Goal: Task Accomplishment & Management: Manage account settings

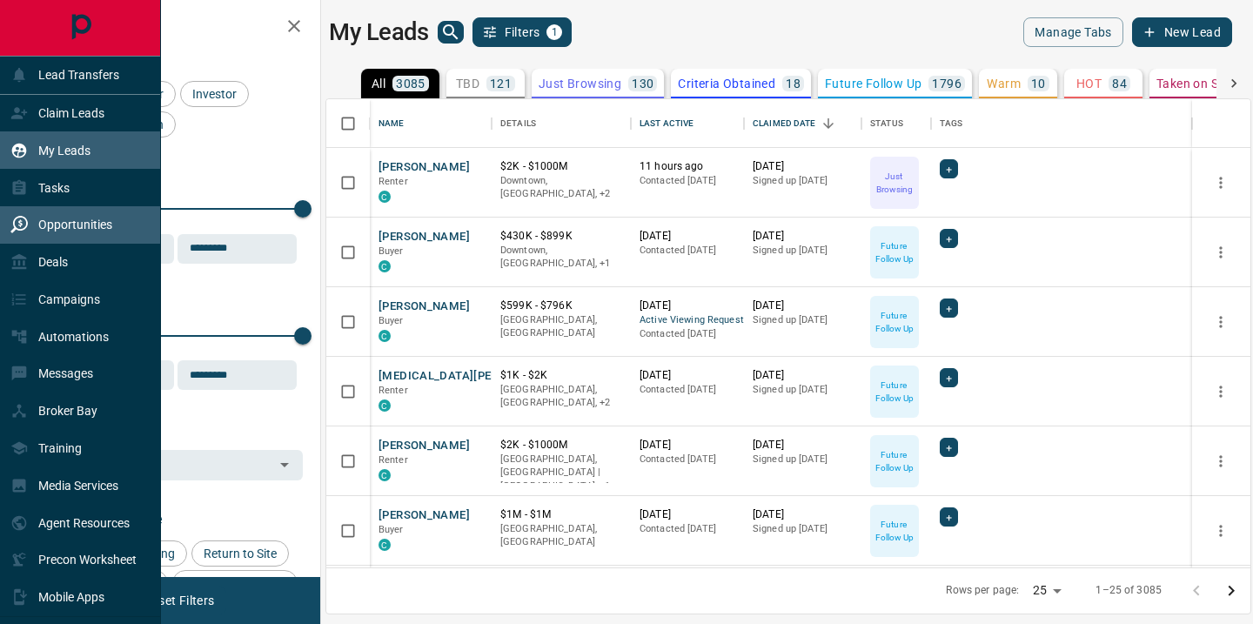
scroll to position [468, 924]
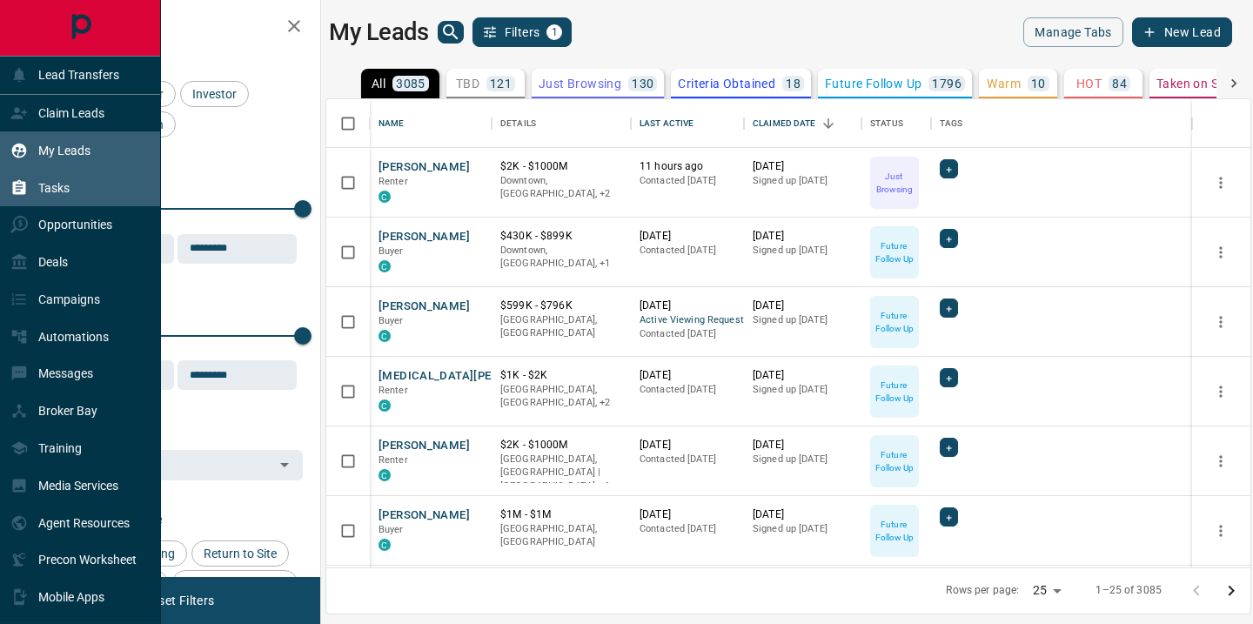
click at [64, 191] on p "Tasks" at bounding box center [53, 188] width 31 height 14
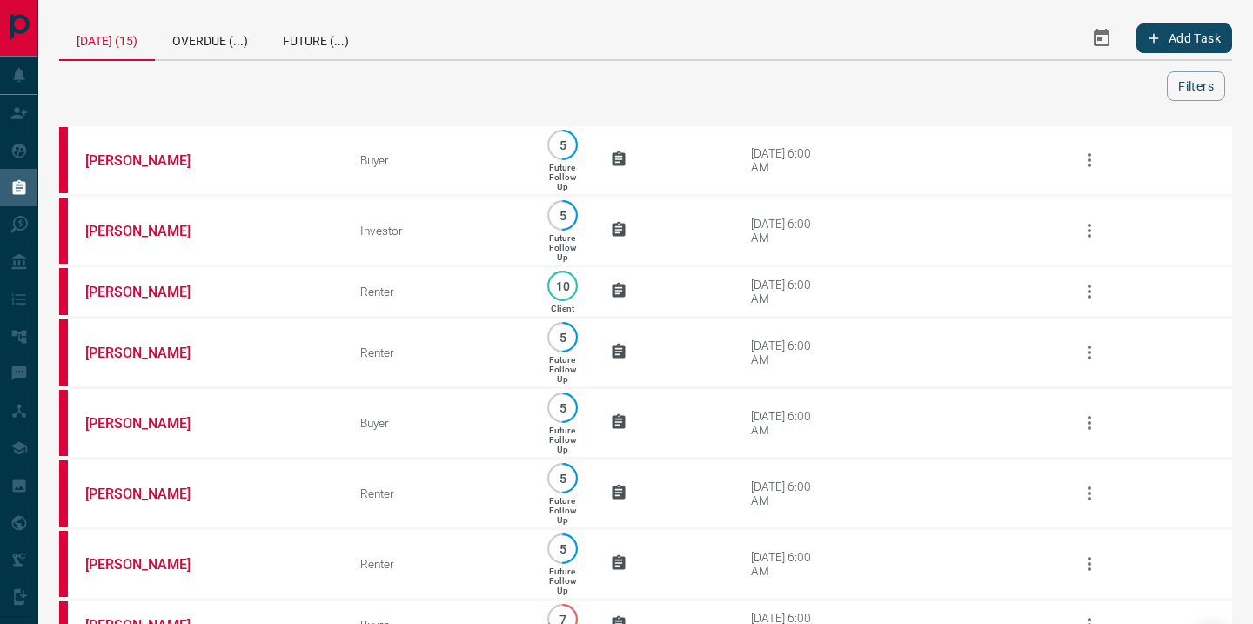
click at [1111, 43] on icon "Select Date Range" at bounding box center [1101, 38] width 21 height 21
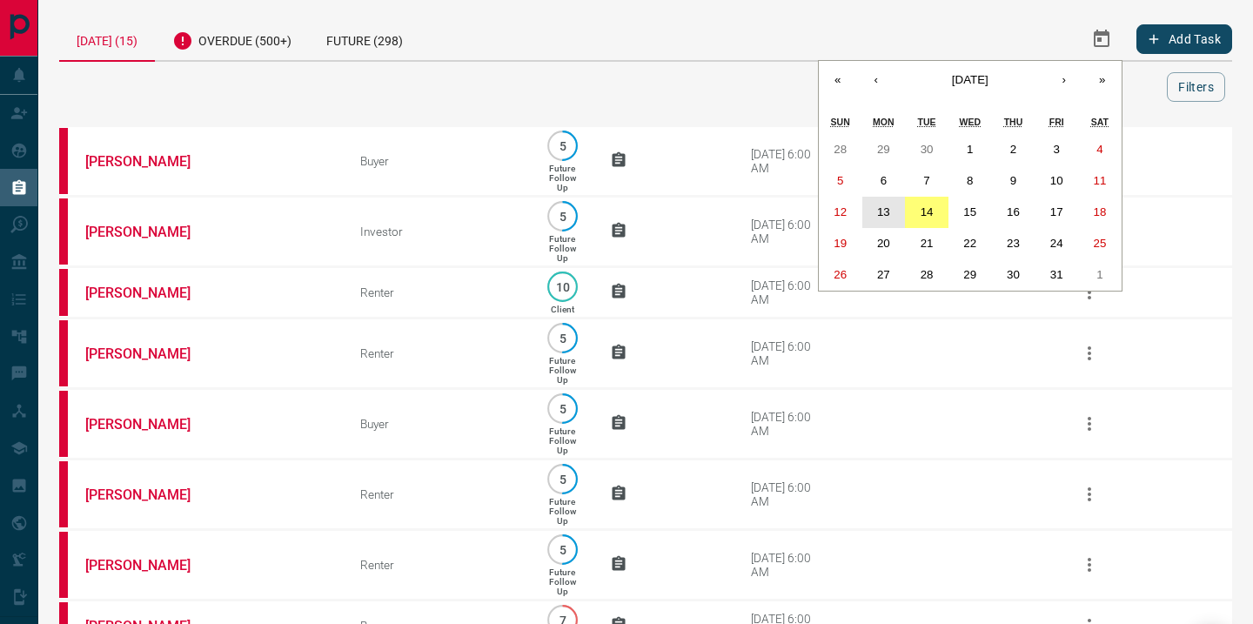
click at [877, 214] on abbr "13" at bounding box center [883, 211] width 13 height 13
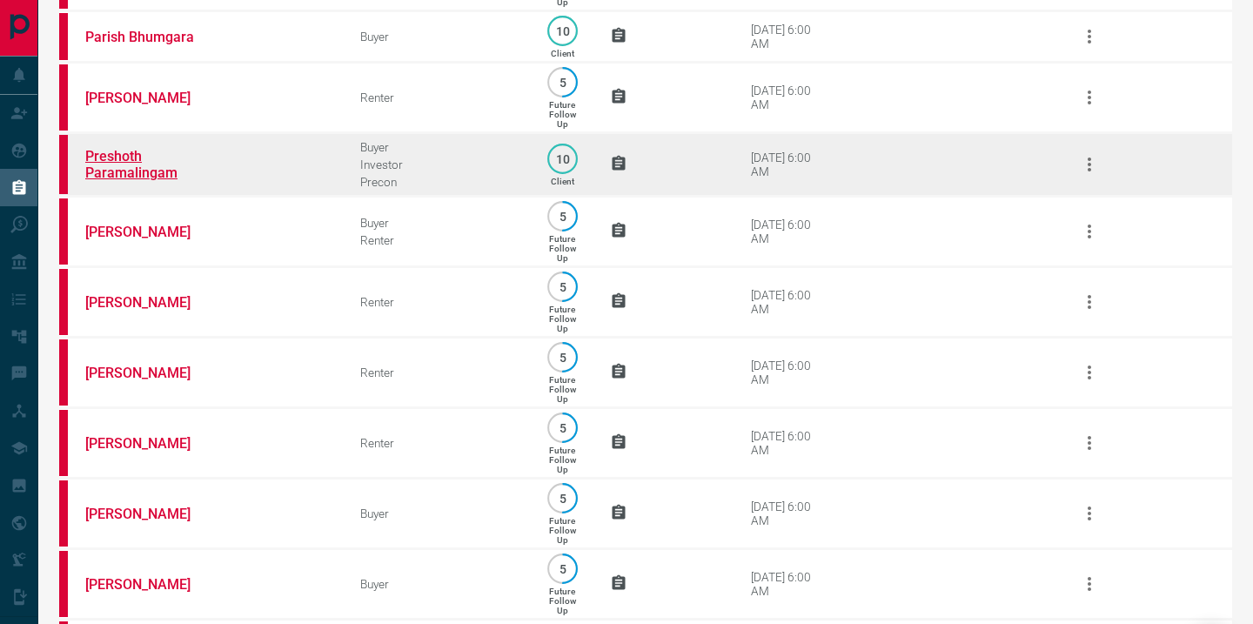
scroll to position [406, 0]
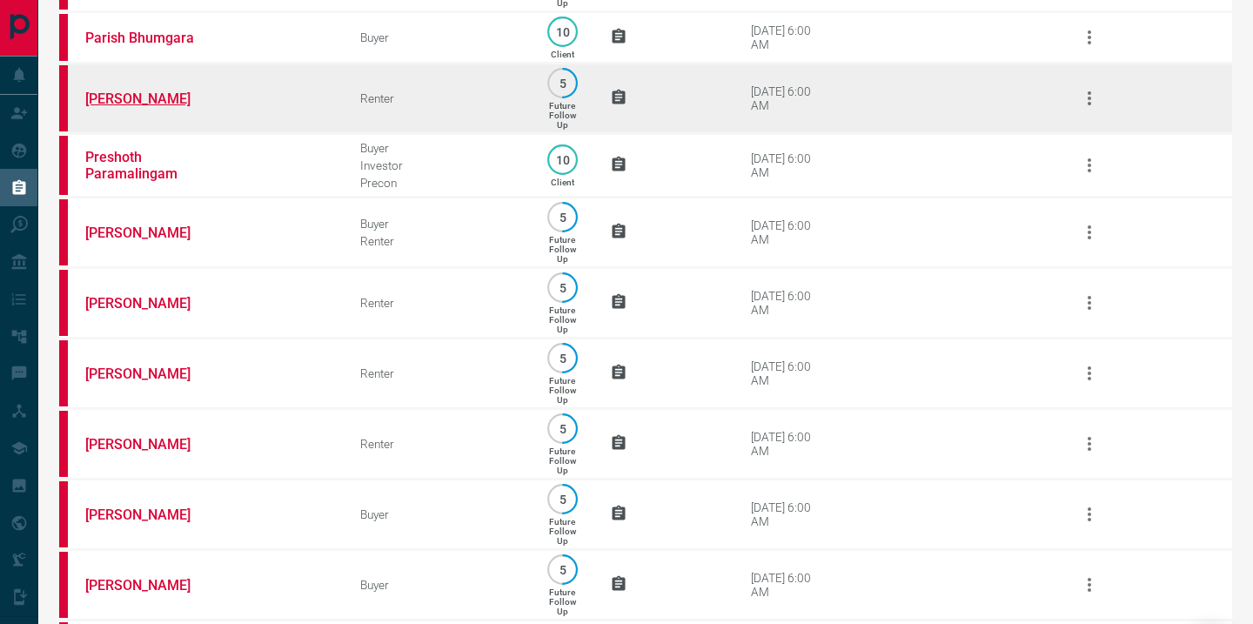
click at [131, 107] on link "[PERSON_NAME]" at bounding box center [150, 98] width 131 height 17
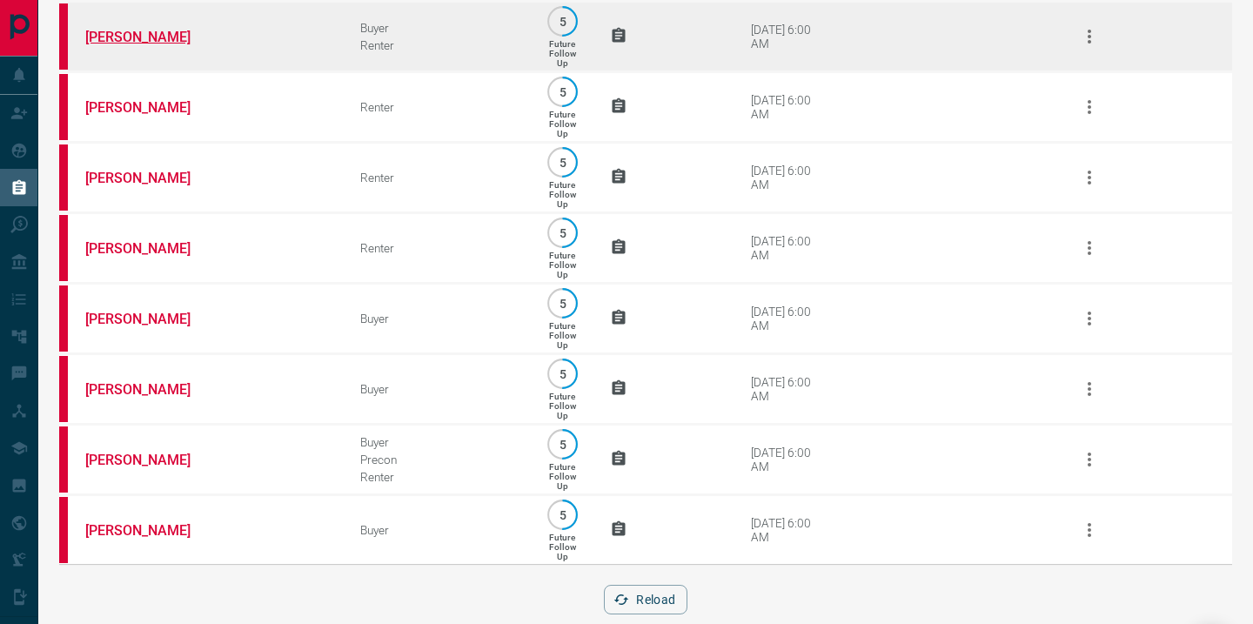
scroll to position [581, 0]
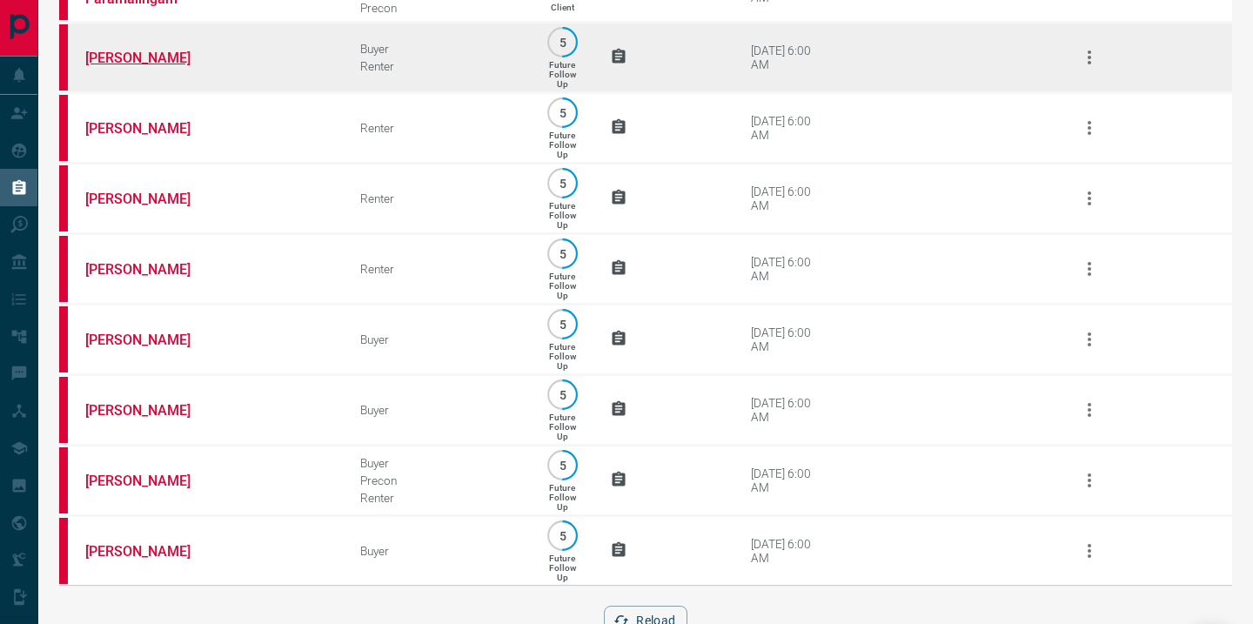
click at [110, 66] on link "[PERSON_NAME]" at bounding box center [150, 58] width 131 height 17
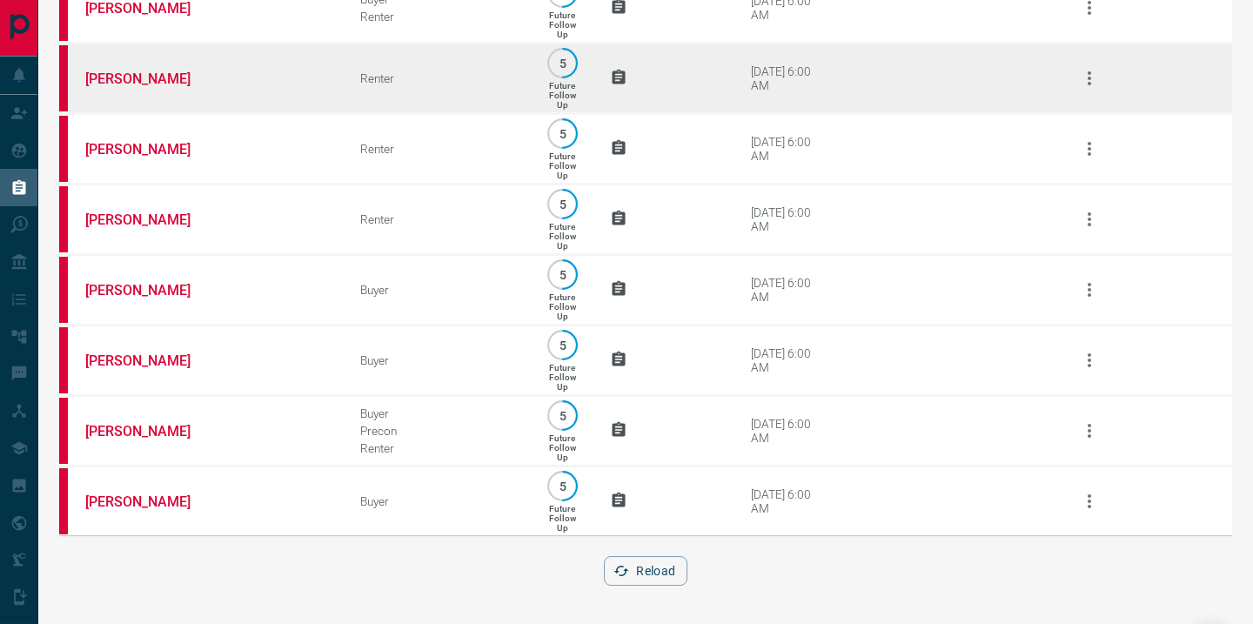
scroll to position [626, 0]
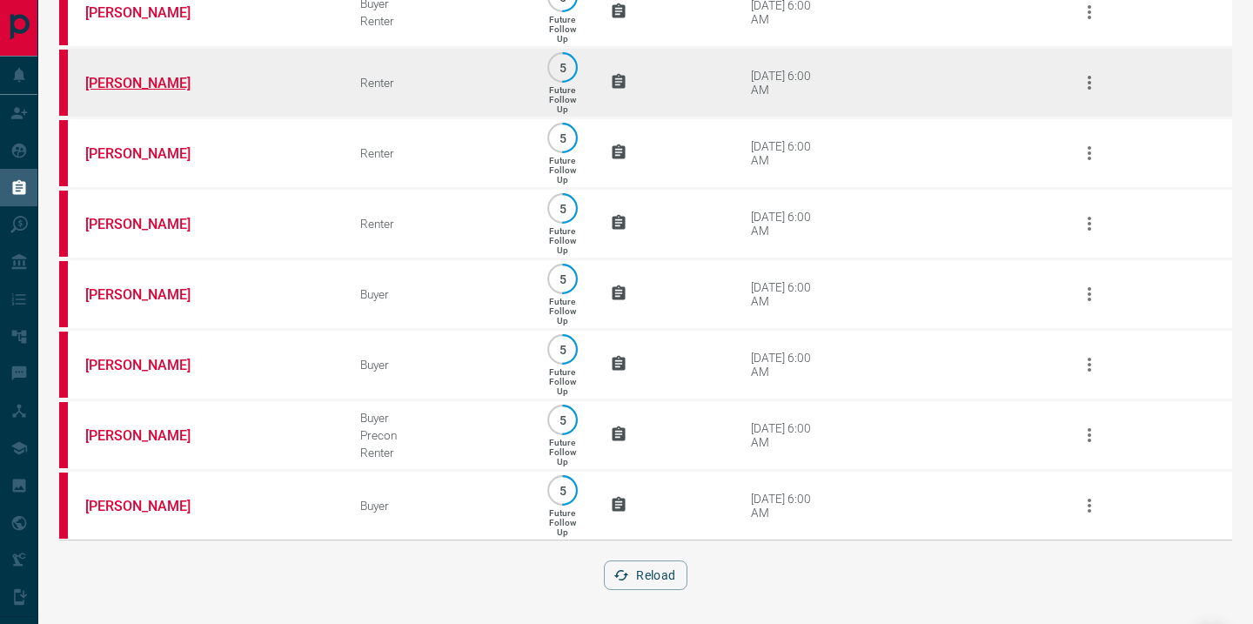
click at [138, 91] on link "[PERSON_NAME]" at bounding box center [150, 83] width 131 height 17
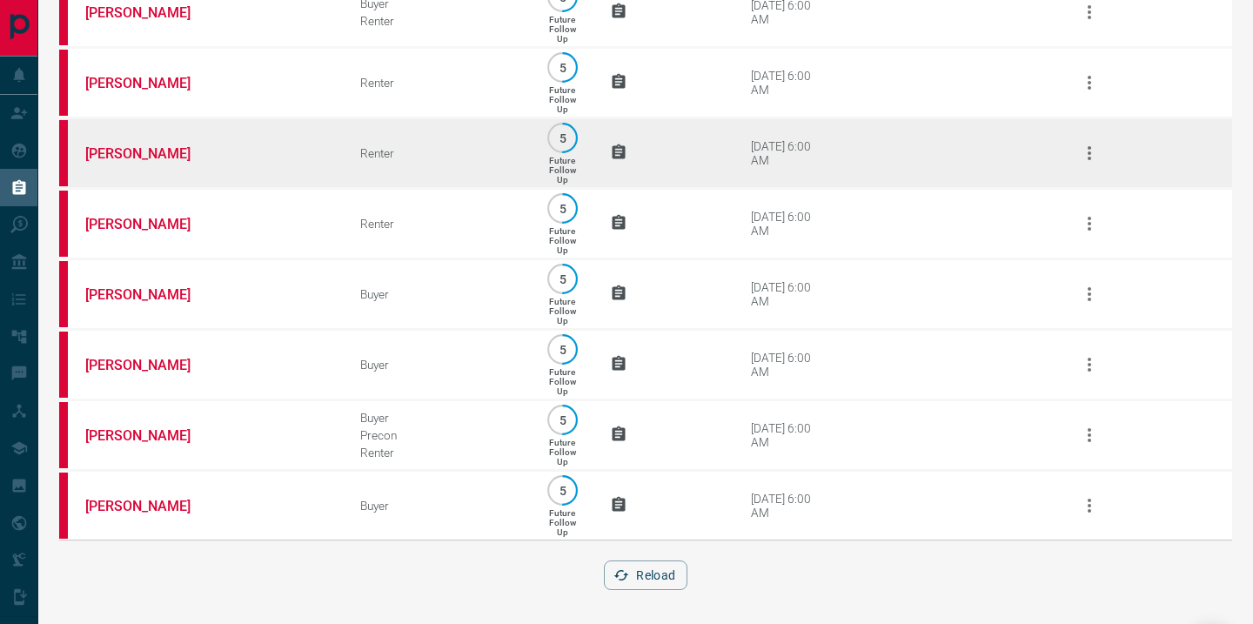
scroll to position [663, 0]
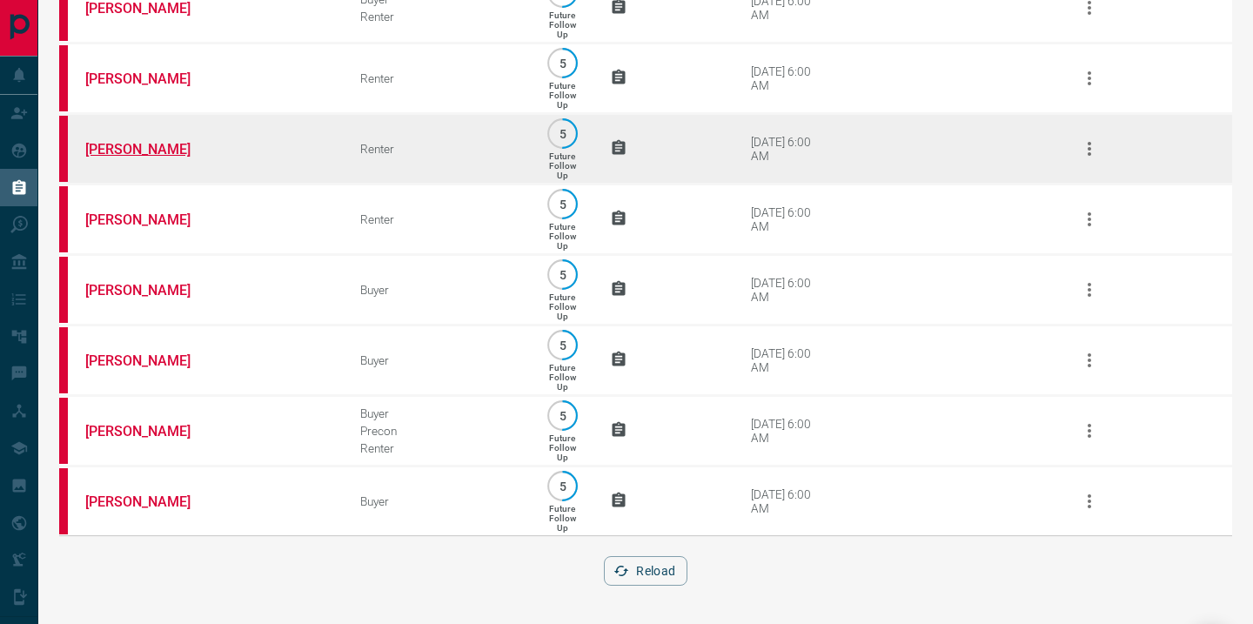
click at [130, 141] on link "[PERSON_NAME]" at bounding box center [150, 149] width 131 height 17
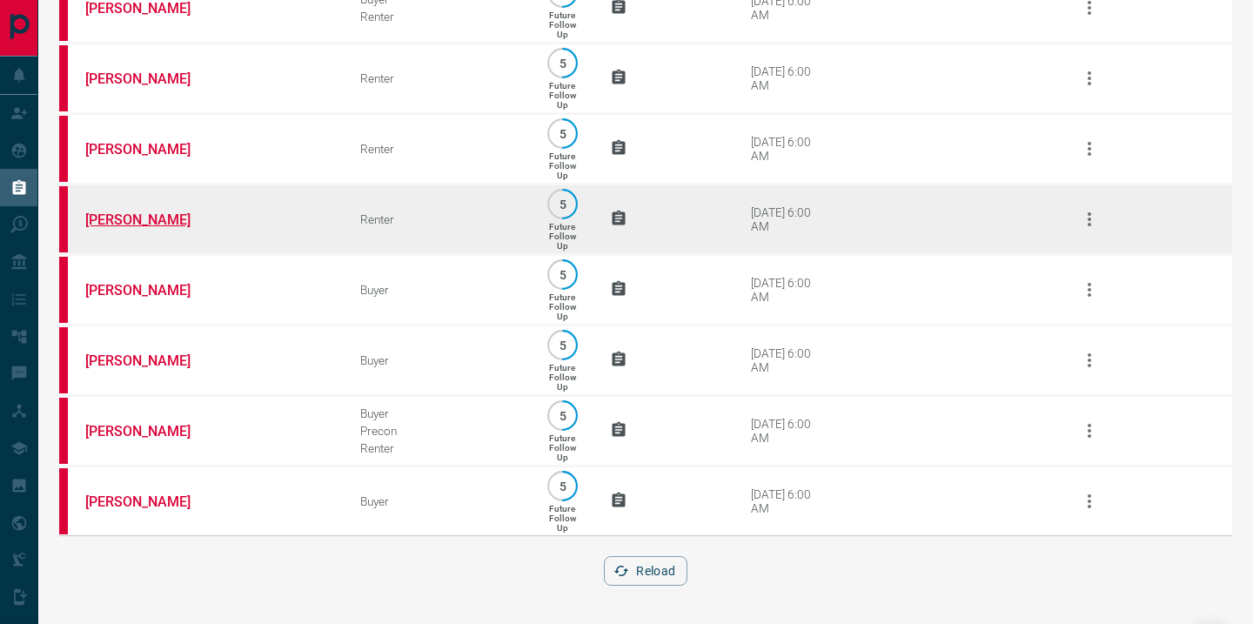
click at [127, 211] on link "[PERSON_NAME]" at bounding box center [150, 219] width 131 height 17
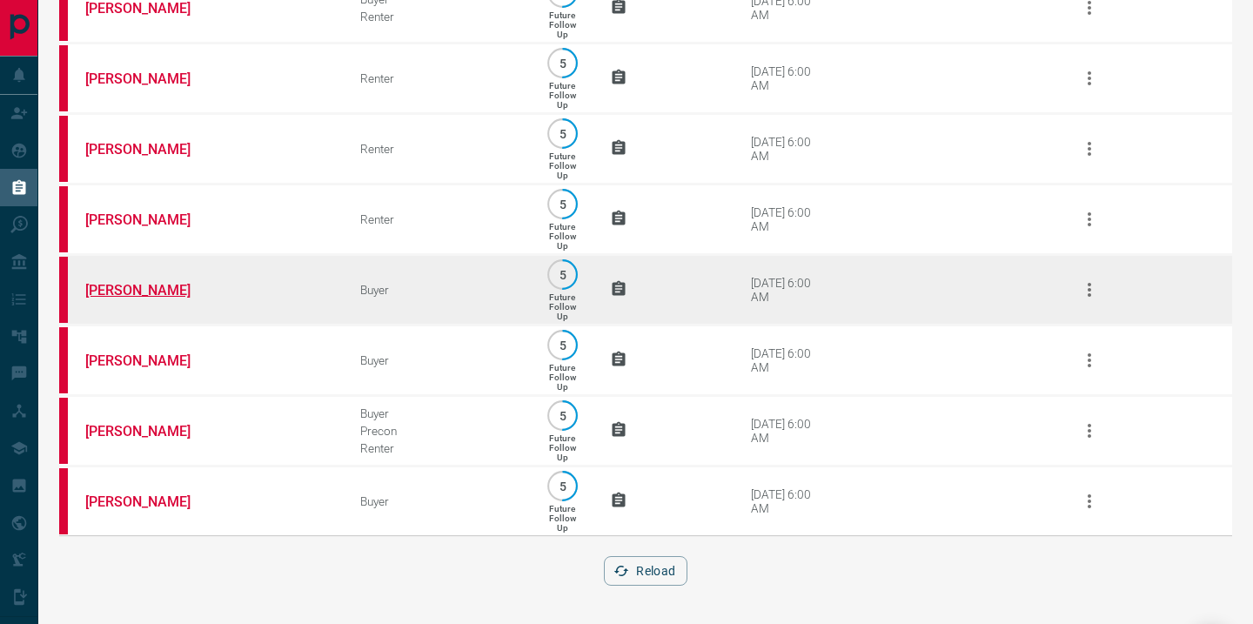
click at [113, 282] on link "[PERSON_NAME]" at bounding box center [150, 290] width 131 height 17
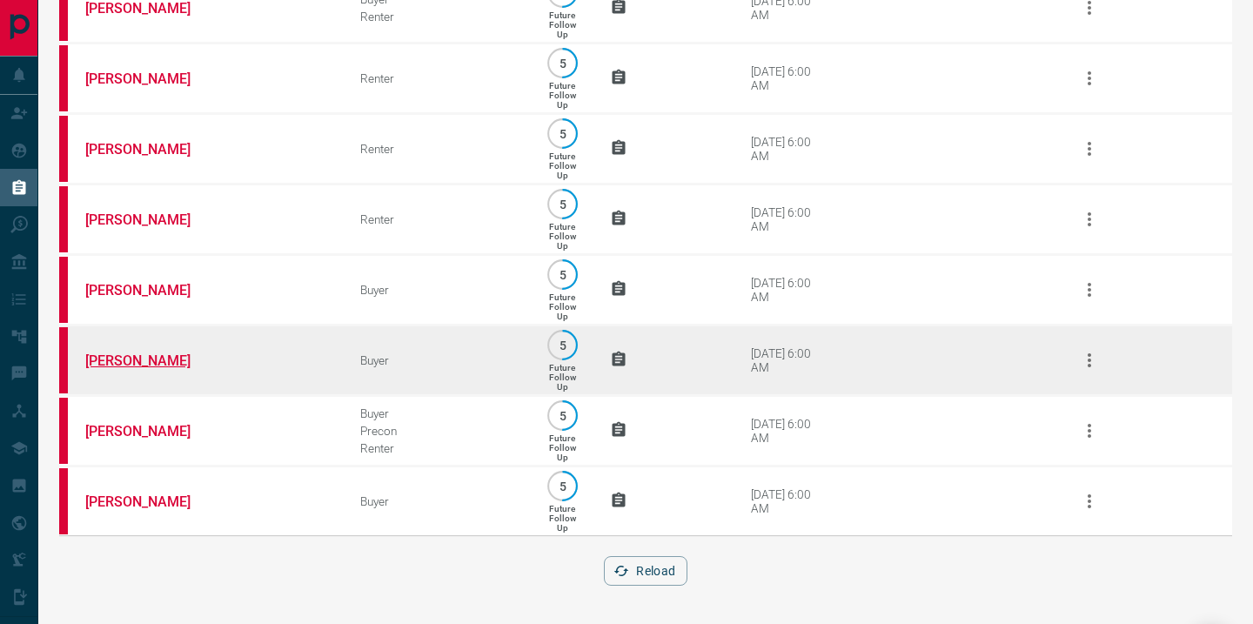
click at [125, 354] on link "[PERSON_NAME]" at bounding box center [150, 360] width 131 height 17
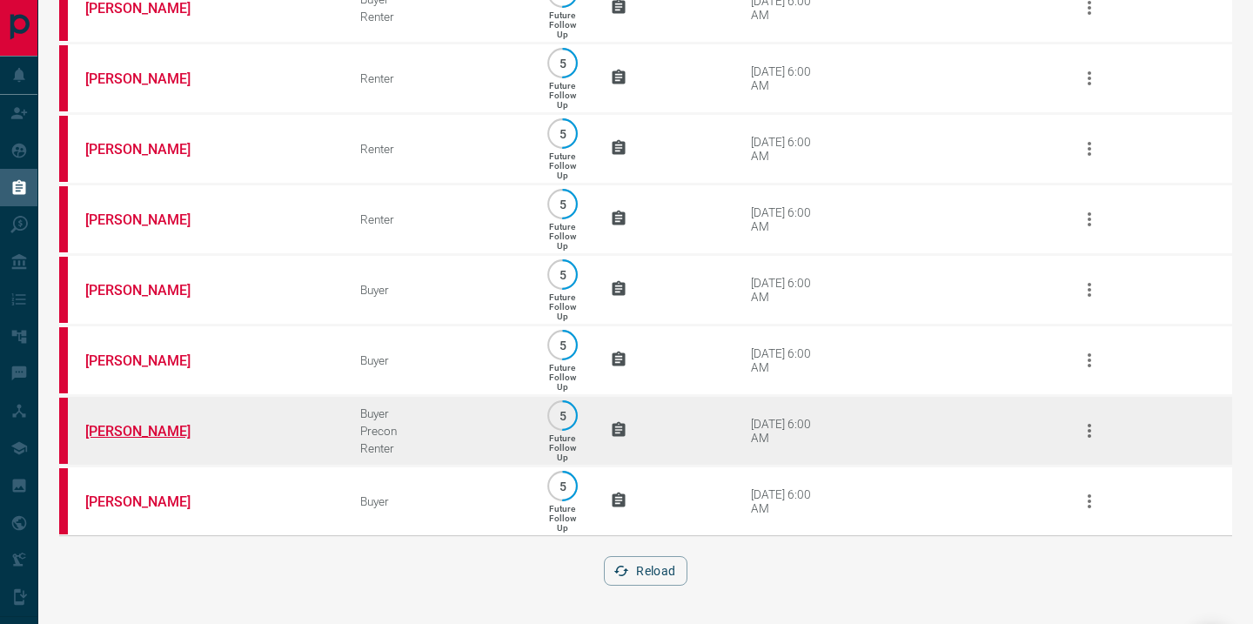
click at [101, 425] on link "[PERSON_NAME]" at bounding box center [150, 431] width 131 height 17
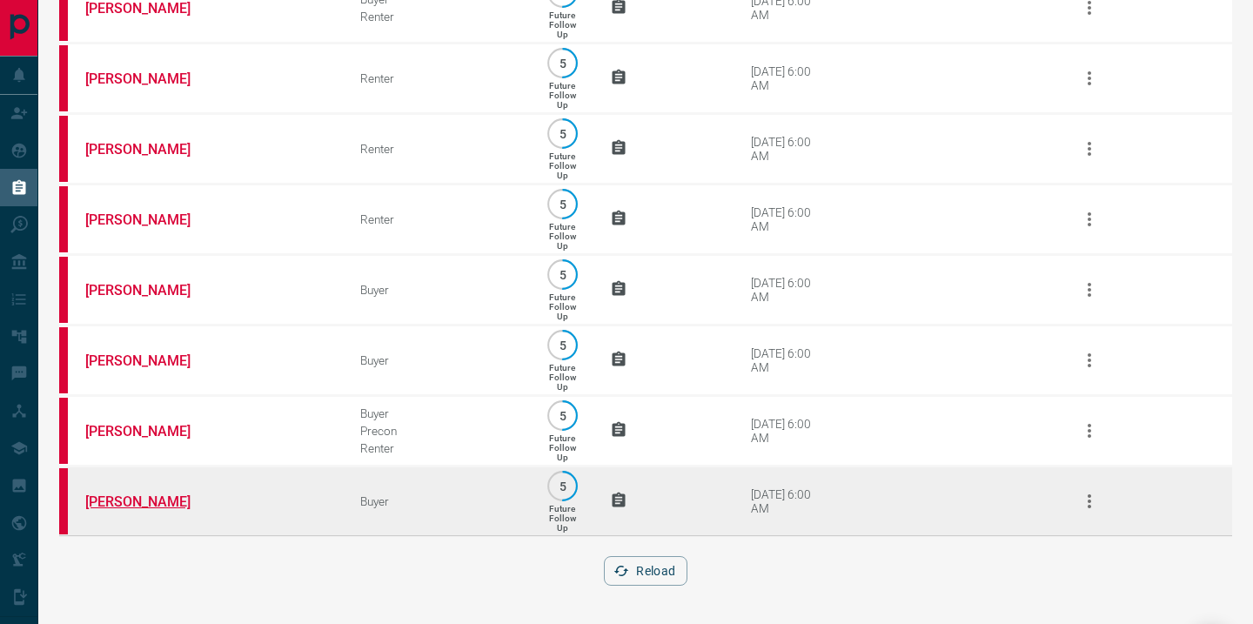
click at [121, 501] on link "[PERSON_NAME]" at bounding box center [150, 501] width 131 height 17
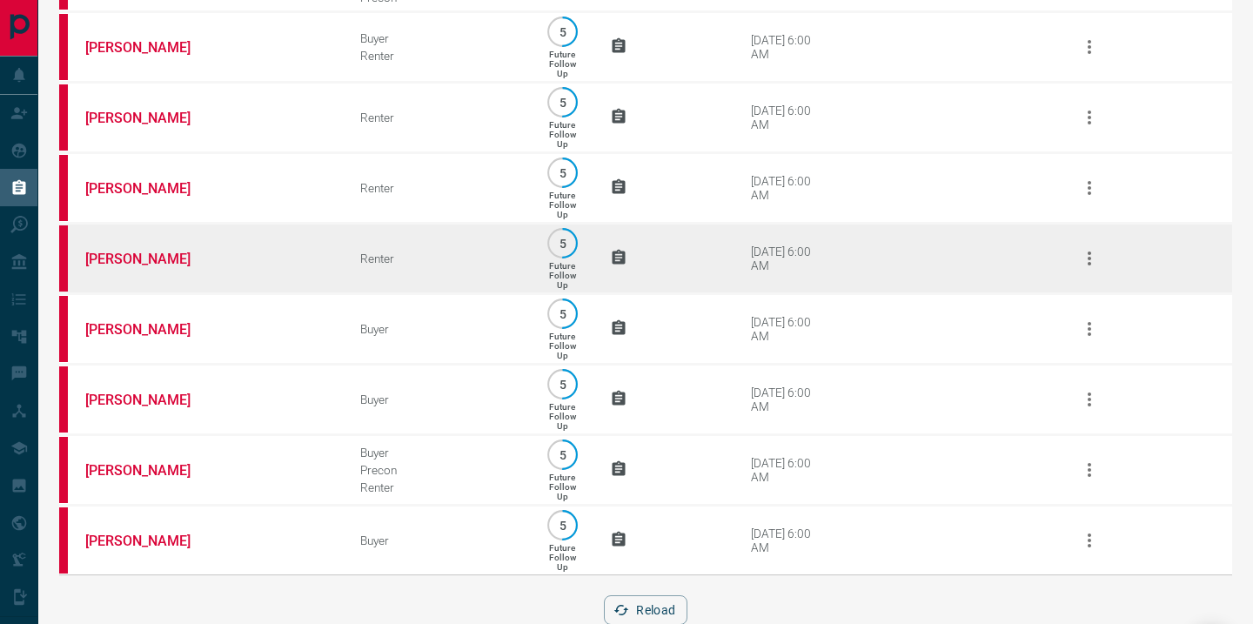
scroll to position [0, 0]
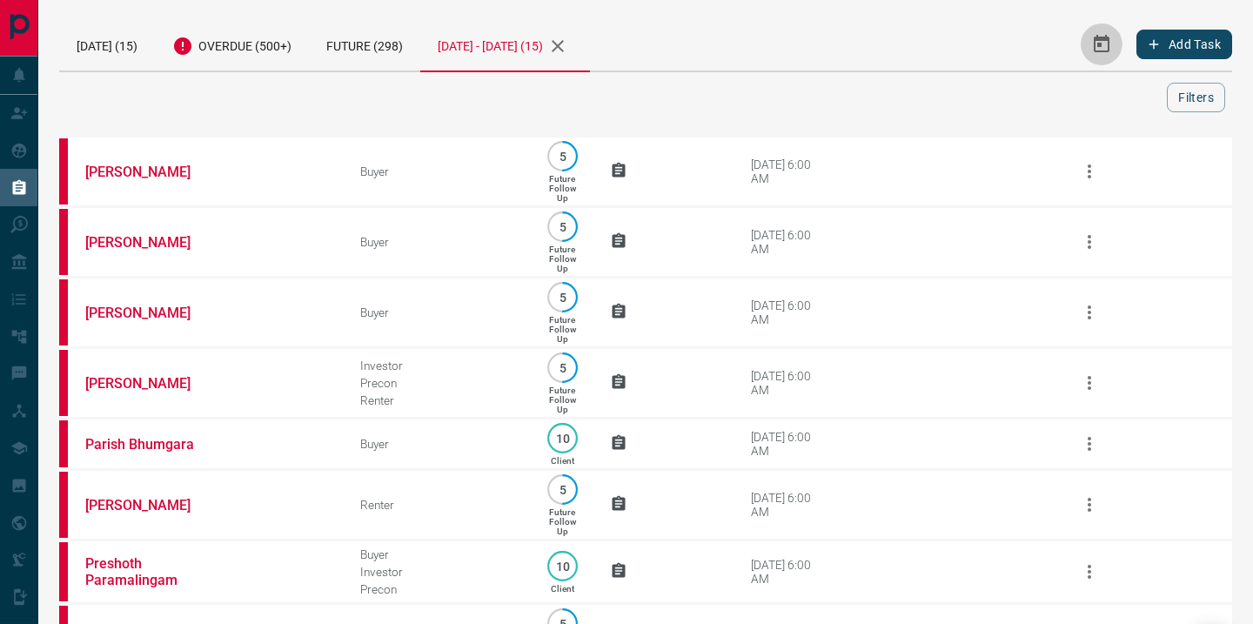
click at [1101, 46] on icon "Select Date Range" at bounding box center [1101, 44] width 21 height 21
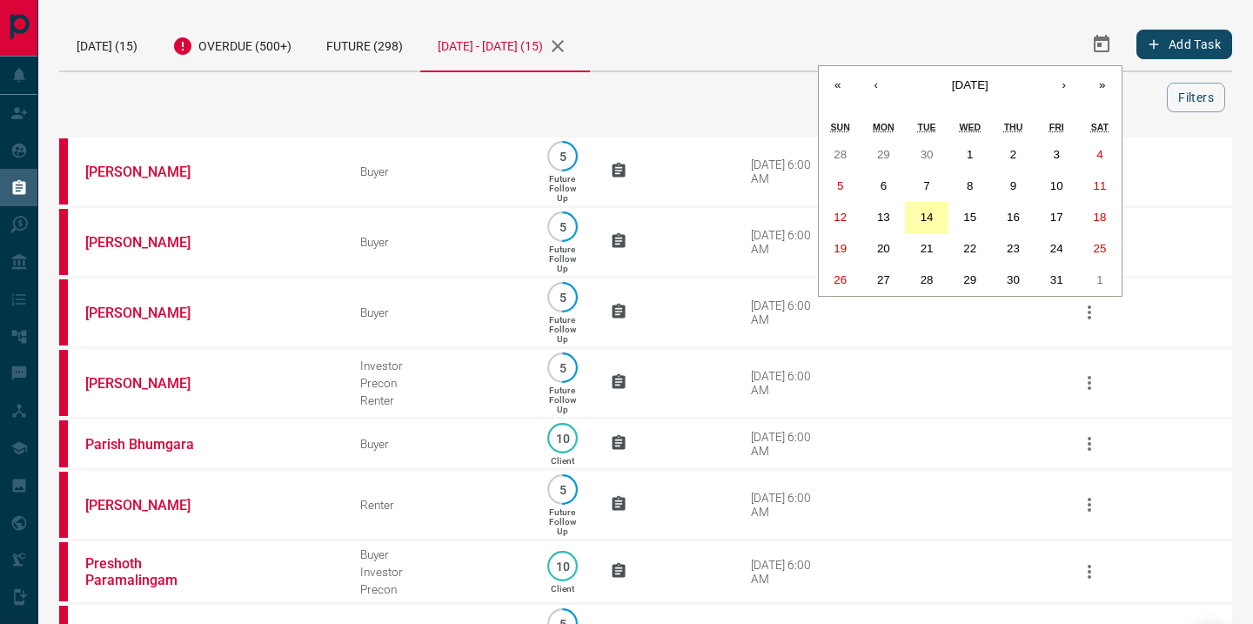
click at [931, 214] on abbr "14" at bounding box center [926, 217] width 13 height 13
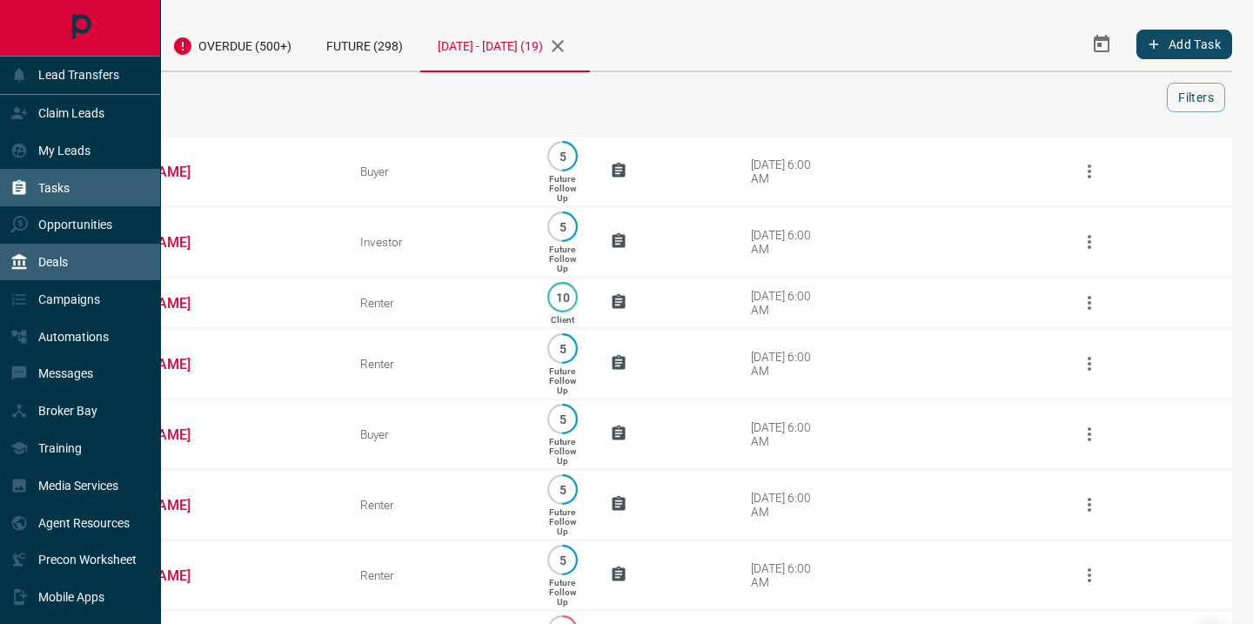
click at [52, 264] on p "Deals" at bounding box center [53, 262] width 30 height 14
